Goal: Information Seeking & Learning: Learn about a topic

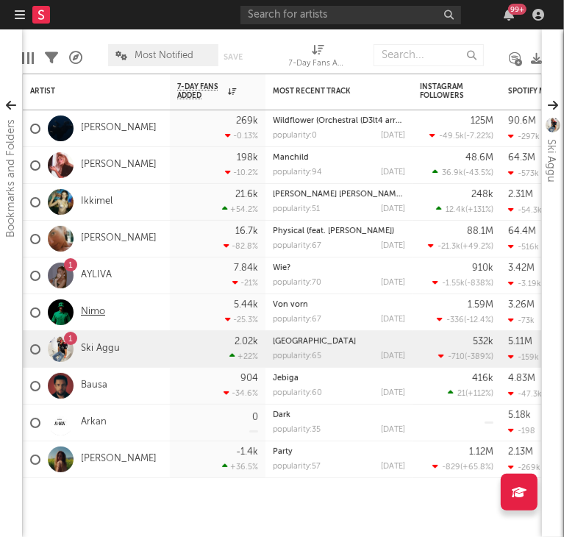
click at [86, 313] on link "Nimo" at bounding box center [93, 312] width 24 height 13
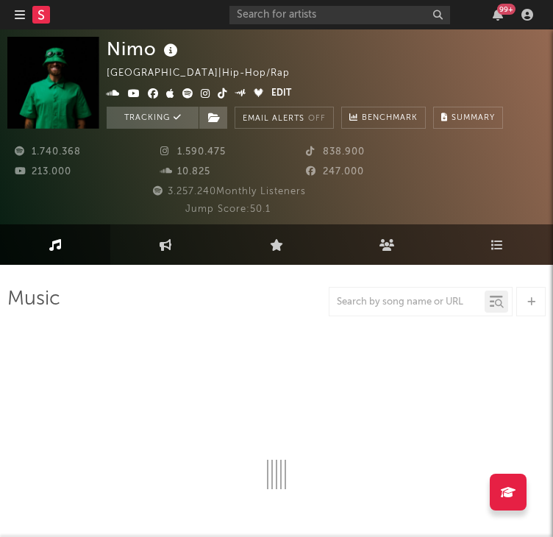
select select "6m"
